Goal: Information Seeking & Learning: Learn about a topic

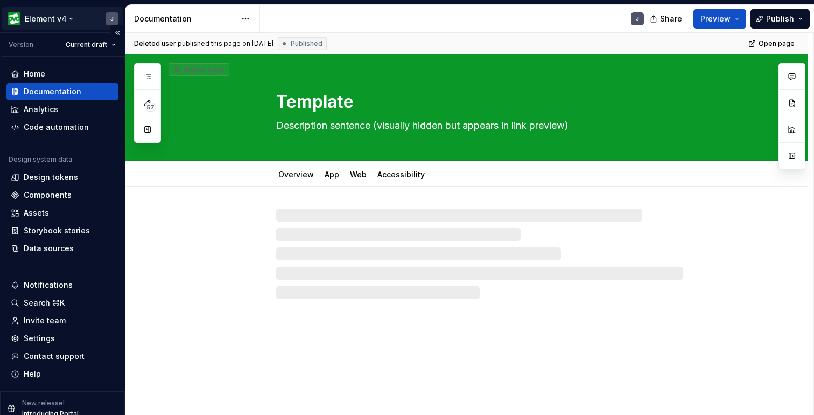
click at [57, 19] on html "Element v4 J Version Current draft Home Documentation Analytics Code automation…" at bounding box center [407, 207] width 814 height 415
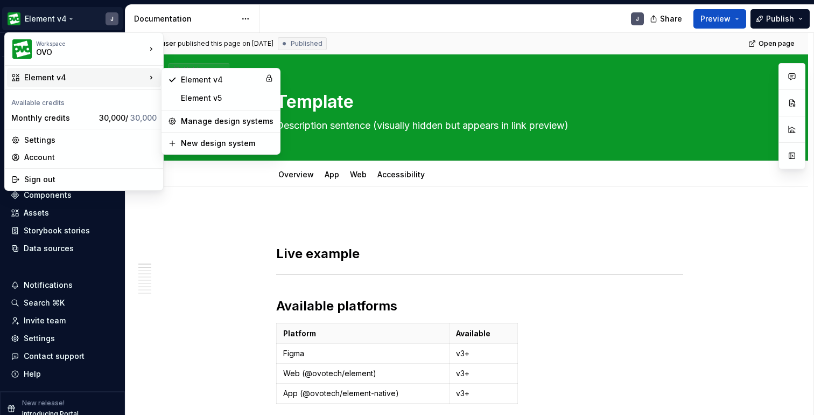
click at [82, 76] on div "Element v4" at bounding box center [85, 77] width 122 height 11
click at [206, 102] on div "Element v5" at bounding box center [227, 98] width 93 height 11
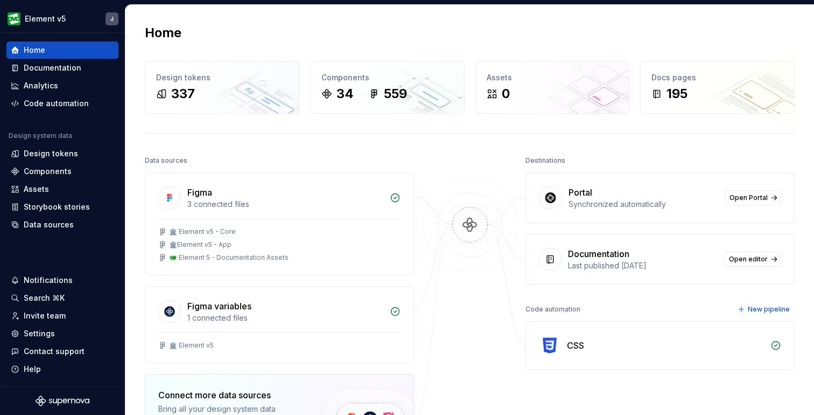
click at [303, 25] on div "Home" at bounding box center [470, 32] width 650 height 17
click at [73, 69] on div "Documentation" at bounding box center [53, 67] width 58 height 11
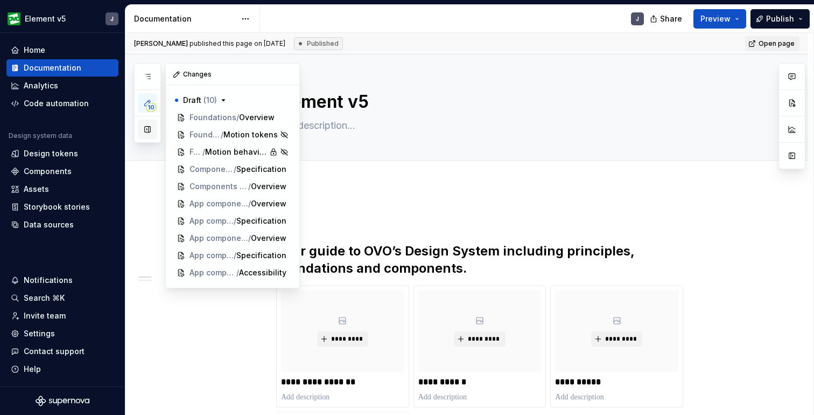
click at [146, 132] on button "button" at bounding box center [147, 129] width 19 height 19
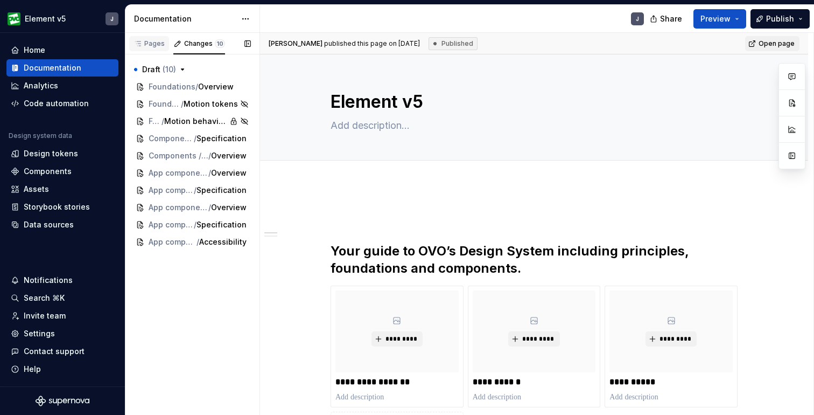
click at [155, 42] on div "Pages" at bounding box center [149, 43] width 31 height 9
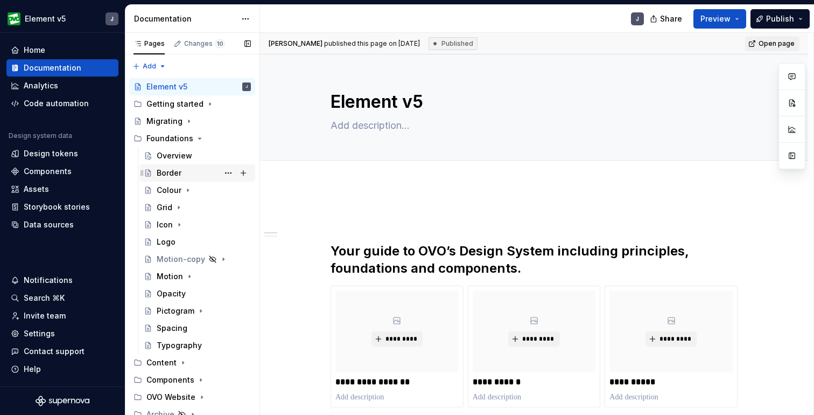
scroll to position [23, 0]
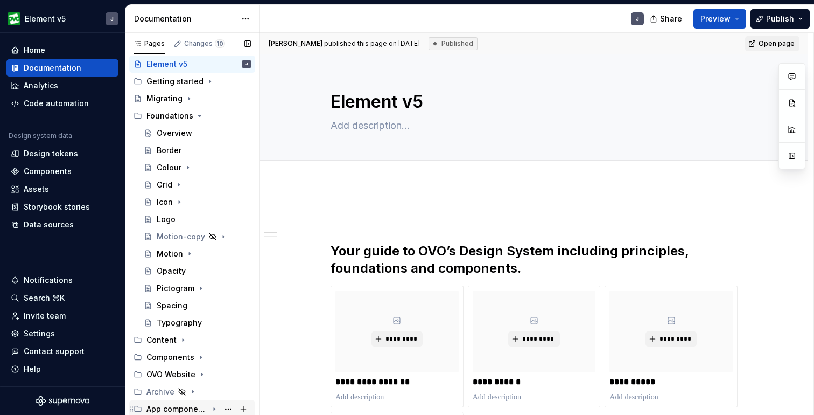
click at [175, 410] on div "App components" at bounding box center [176, 408] width 61 height 11
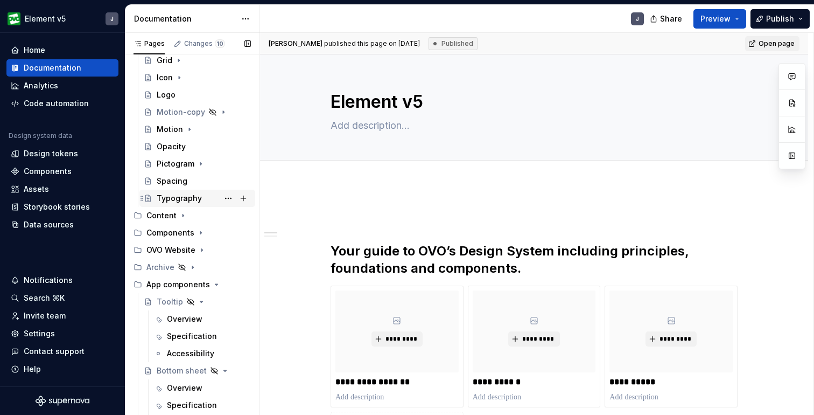
scroll to position [160, 0]
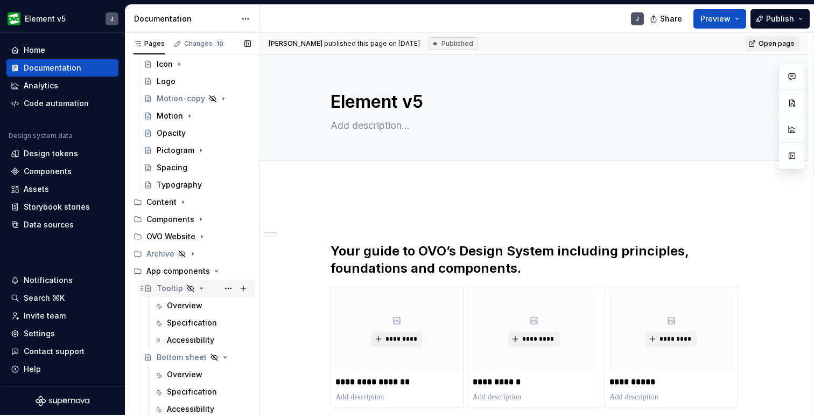
type textarea "*"
